Goal: Check status: Check status

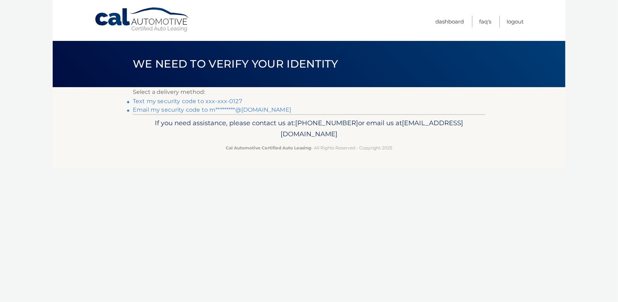
click at [227, 101] on link "Text my security code to xxx-xxx-0127" at bounding box center [187, 101] width 109 height 7
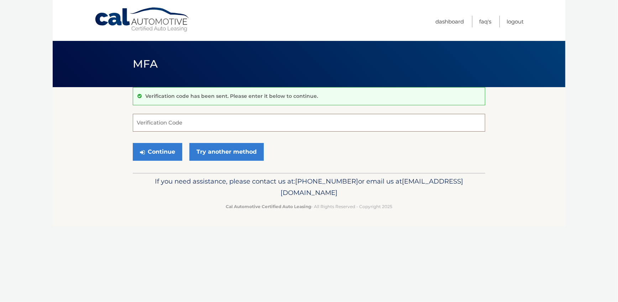
click at [188, 123] on input "Verification Code" at bounding box center [309, 123] width 353 height 18
click at [133, 143] on button "Continue" at bounding box center [158, 152] width 50 height 18
type input "527161"
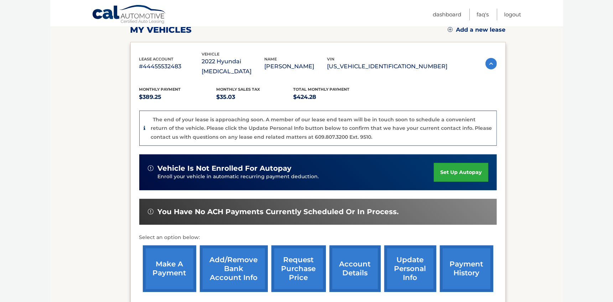
scroll to position [107, 0]
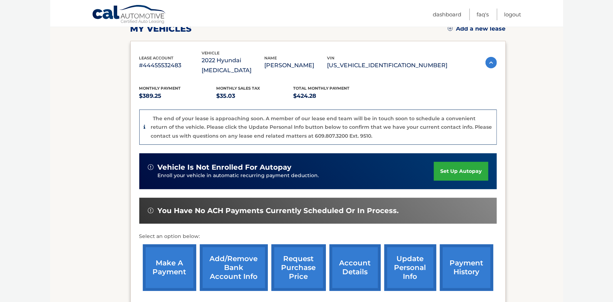
click at [359, 257] on link "account details" at bounding box center [355, 268] width 51 height 47
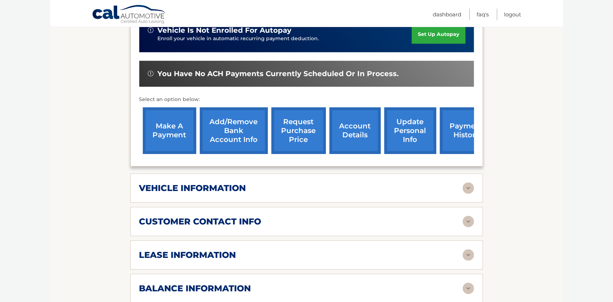
scroll to position [214, 0]
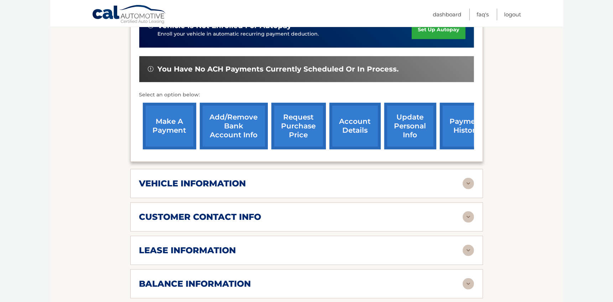
click at [466, 178] on img at bounding box center [468, 183] width 11 height 11
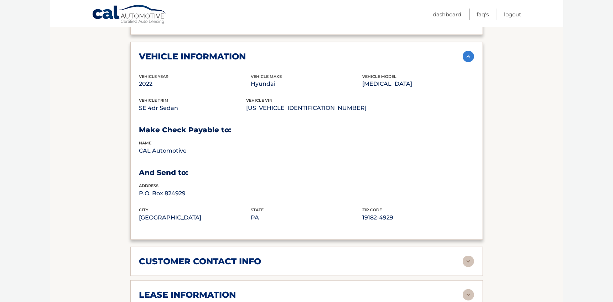
scroll to position [428, 0]
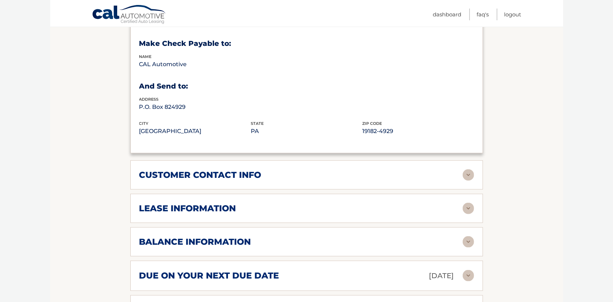
click at [259, 203] on div "lease information" at bounding box center [300, 208] width 323 height 11
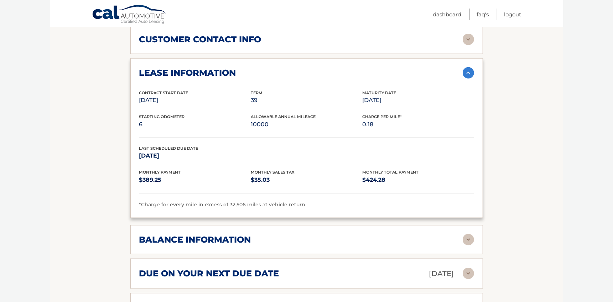
scroll to position [570, 0]
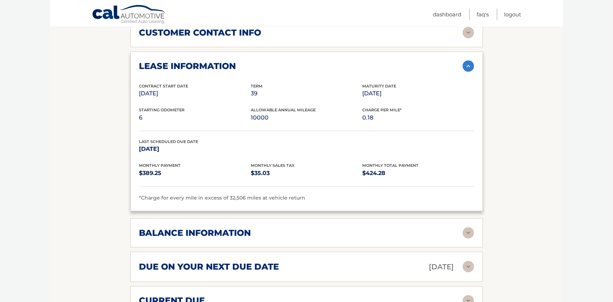
click at [373, 228] on div "balance information" at bounding box center [300, 233] width 323 height 11
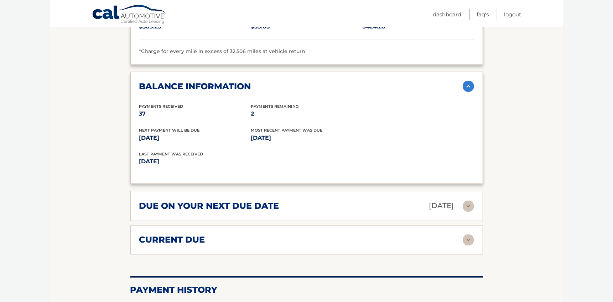
scroll to position [748, 0]
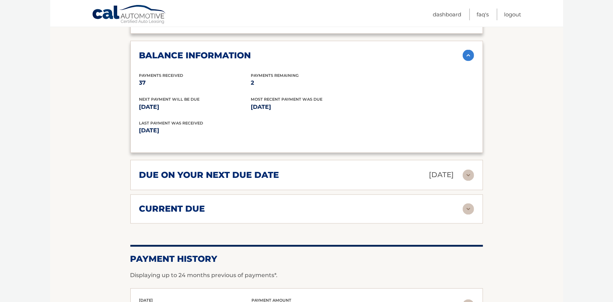
click at [300, 169] on div "due on your next due date Sep 24, 2025" at bounding box center [300, 175] width 323 height 12
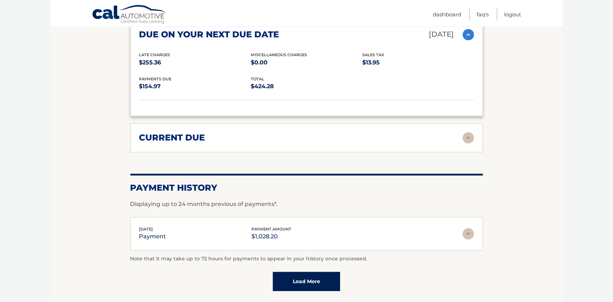
scroll to position [890, 0]
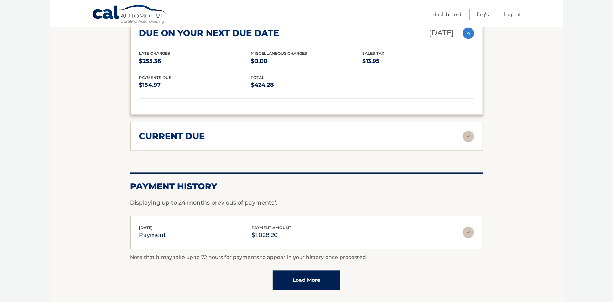
click at [311, 271] on link "Load More" at bounding box center [306, 280] width 67 height 19
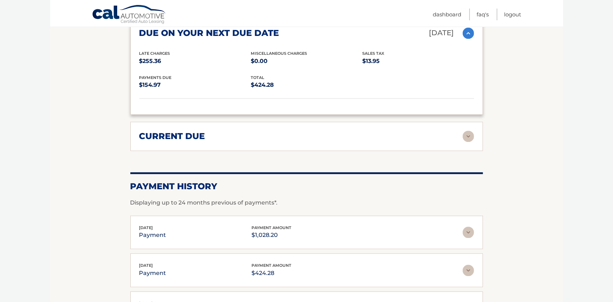
click at [469, 131] on img at bounding box center [468, 136] width 11 height 11
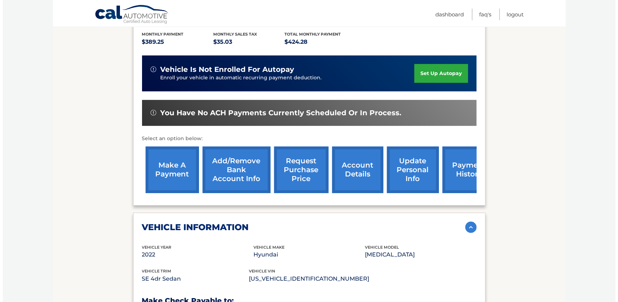
scroll to position [172, 0]
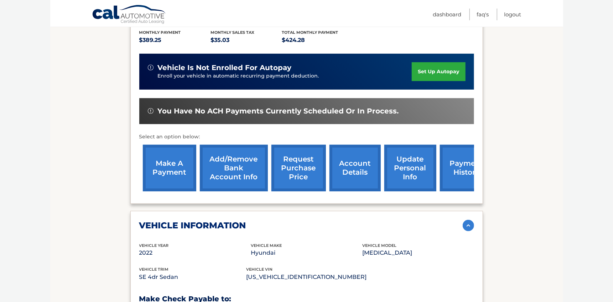
click at [301, 160] on link "request purchase price" at bounding box center [298, 168] width 55 height 47
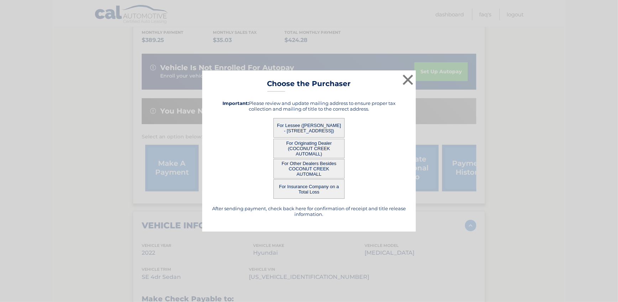
click at [328, 129] on button "For Lessee ([PERSON_NAME] - [STREET_ADDRESS])" at bounding box center [309, 128] width 71 height 20
click at [294, 127] on button "For Lessee ([PERSON_NAME] - [STREET_ADDRESS])" at bounding box center [309, 128] width 71 height 20
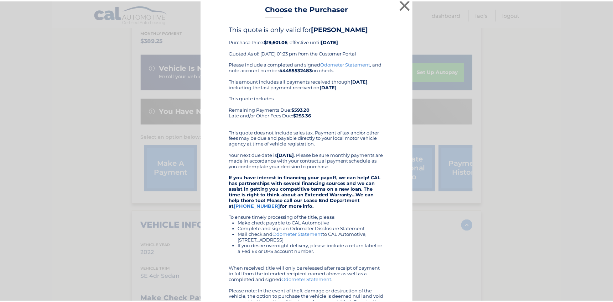
scroll to position [0, 0]
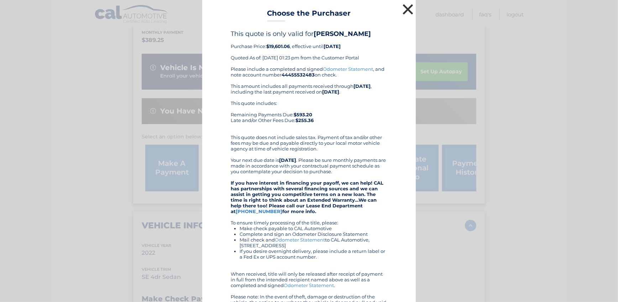
click at [405, 9] on button "×" at bounding box center [408, 9] width 14 height 14
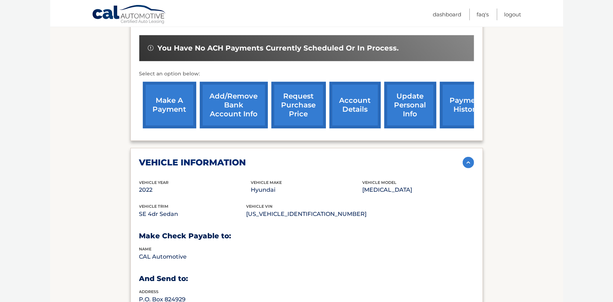
scroll to position [208, 0]
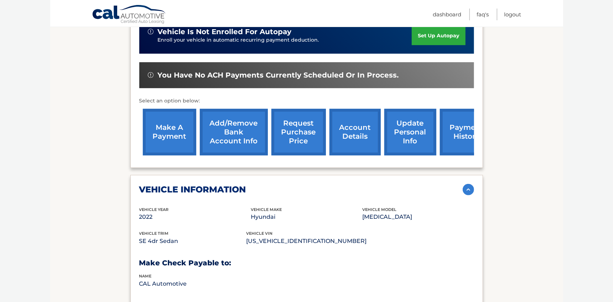
click at [455, 124] on link "payment history" at bounding box center [466, 132] width 53 height 47
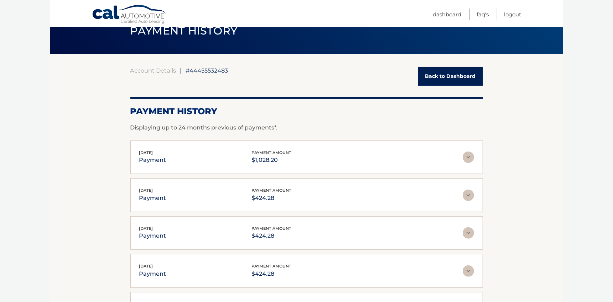
scroll to position [35, 0]
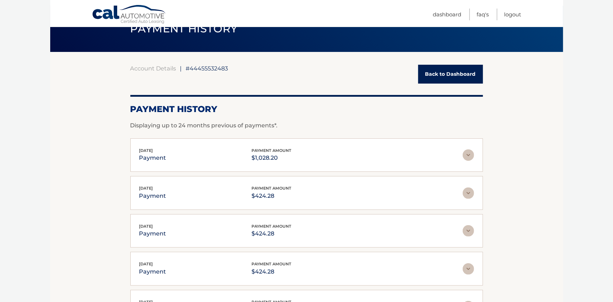
click at [471, 152] on img at bounding box center [468, 155] width 11 height 11
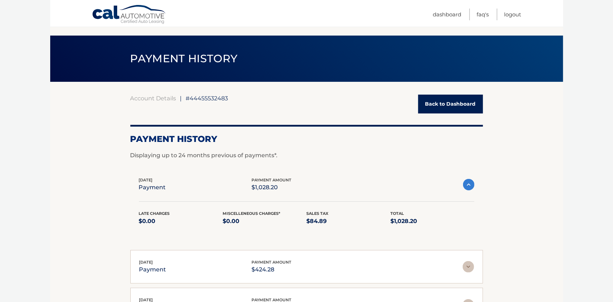
scroll to position [0, 0]
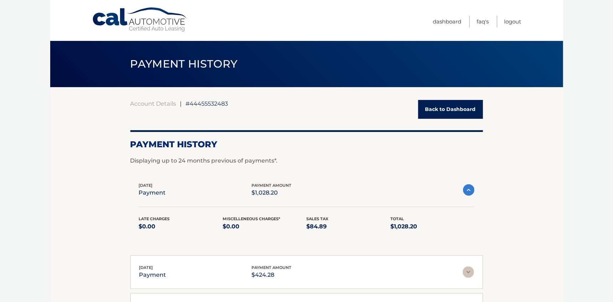
click at [206, 105] on span "#44455532483" at bounding box center [207, 103] width 42 height 7
click at [455, 21] on link "Dashboard" at bounding box center [447, 22] width 29 height 12
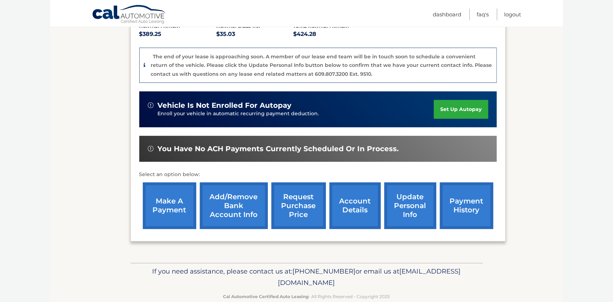
scroll to position [171, 0]
